Goal: Information Seeking & Learning: Learn about a topic

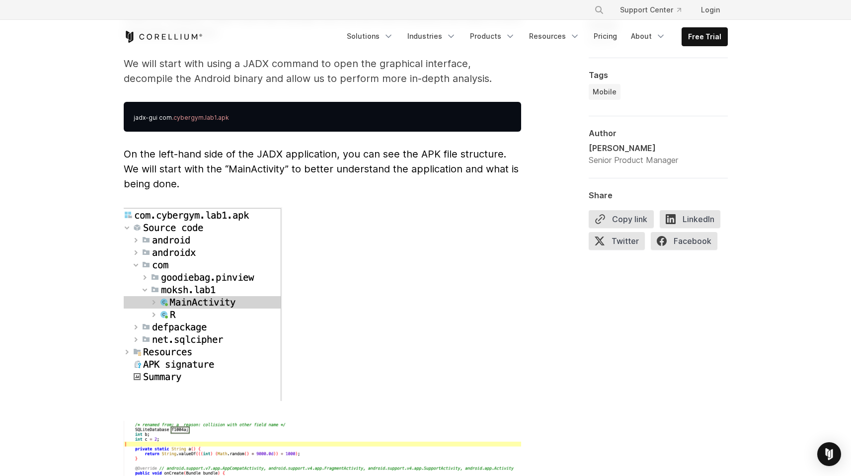
scroll to position [2554, 0]
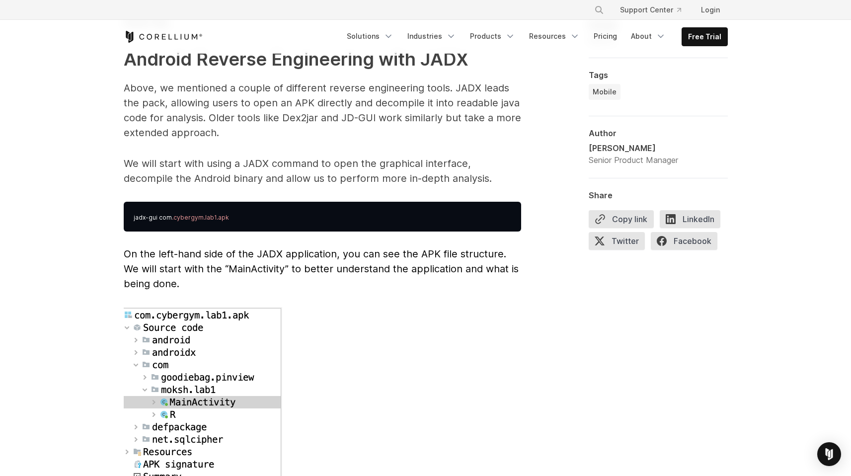
click at [260, 205] on pre "jadx-gui com .cybergym.lab1.apk" at bounding box center [322, 217] width 397 height 30
drag, startPoint x: 243, startPoint y: 204, endPoint x: 94, endPoint y: 201, distance: 149.6
click at [94, 201] on div "Intro to Android Mobile Reverse Engineering A look at the tools, applications, …" at bounding box center [425, 372] width 851 height 5747
copy pre "jadx-gui com .cybergym.lab1.apk"
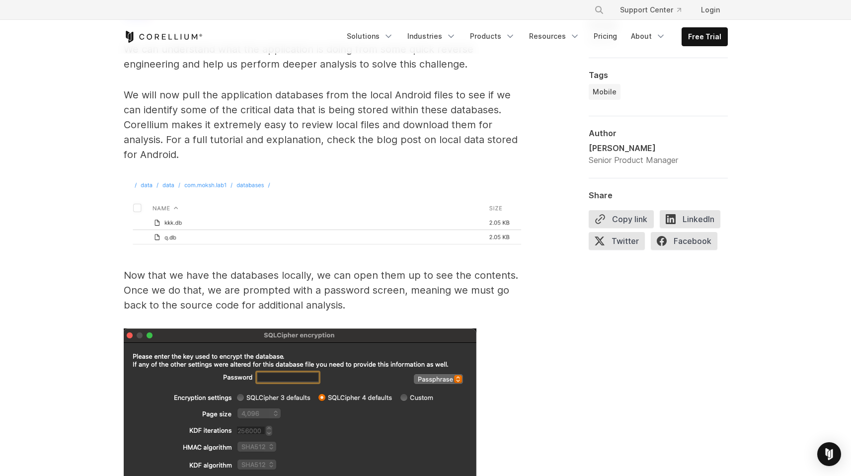
scroll to position [3667, 0]
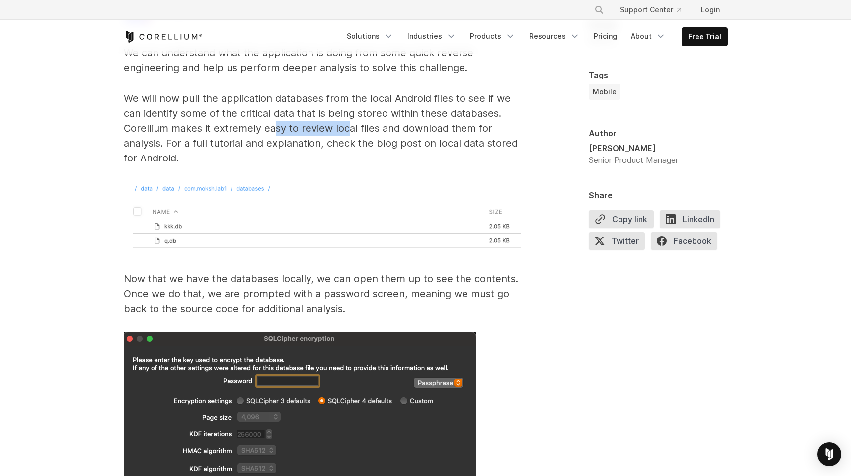
drag, startPoint x: 328, startPoint y: 111, endPoint x: 348, endPoint y: 111, distance: 19.9
click at [348, 111] on p "We will now pull the application databases from the local Android files to see …" at bounding box center [322, 128] width 397 height 75
drag, startPoint x: 358, startPoint y: 112, endPoint x: 369, endPoint y: 112, distance: 10.4
click at [369, 112] on p "We will now pull the application databases from the local Android files to see …" at bounding box center [322, 128] width 397 height 75
drag, startPoint x: 404, startPoint y: 113, endPoint x: 445, endPoint y: 116, distance: 41.3
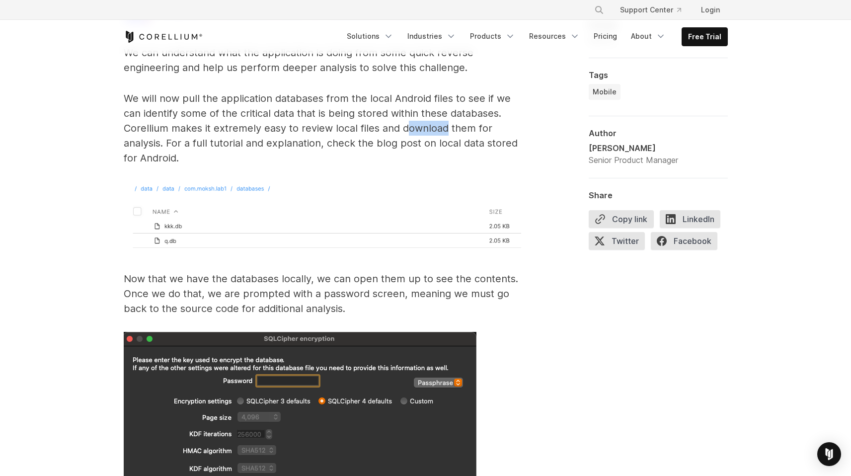
click at [445, 116] on p "We will now pull the application databases from the local Android files to see …" at bounding box center [322, 128] width 397 height 75
drag, startPoint x: 235, startPoint y: 130, endPoint x: 245, endPoint y: 130, distance: 10.9
click at [245, 130] on p "We will now pull the application databases from the local Android files to see …" at bounding box center [322, 128] width 397 height 75
drag, startPoint x: 293, startPoint y: 128, endPoint x: 316, endPoint y: 128, distance: 22.9
click at [316, 128] on p "We will now pull the application databases from the local Android files to see …" at bounding box center [322, 128] width 397 height 75
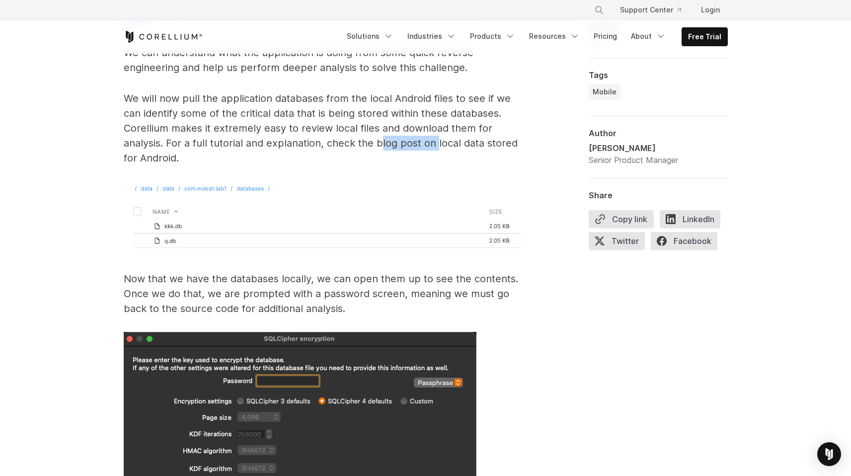
drag, startPoint x: 400, startPoint y: 127, endPoint x: 436, endPoint y: 127, distance: 36.3
click at [436, 127] on p "We will now pull the application databases from the local Android files to see …" at bounding box center [322, 128] width 397 height 75
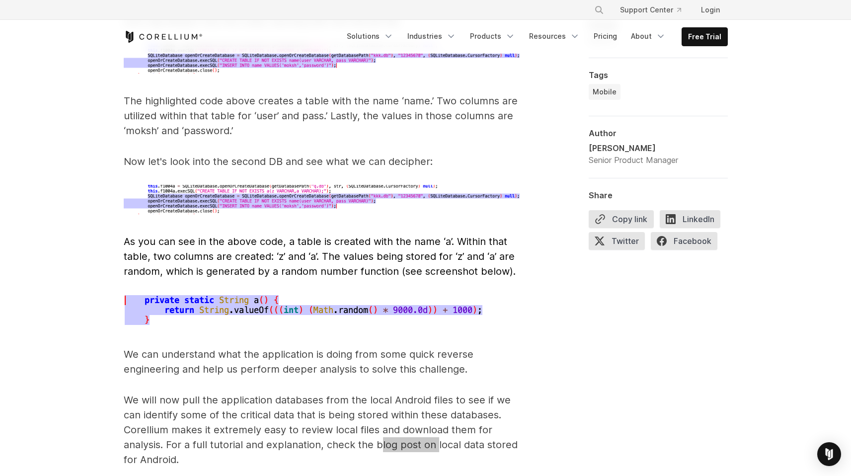
scroll to position [3359, 0]
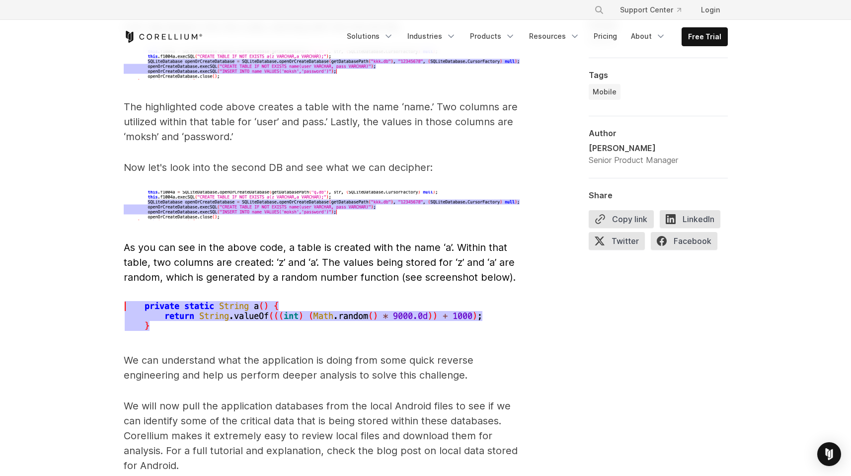
click at [276, 269] on p "As you can see in the above code, a table is created with the name ‘a’. Within …" at bounding box center [322, 262] width 397 height 45
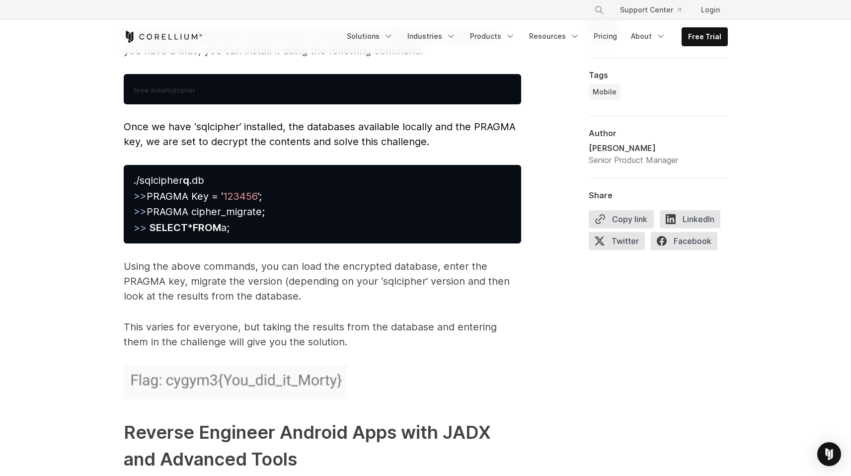
scroll to position [4603, 0]
